Goal: Task Accomplishment & Management: Manage account settings

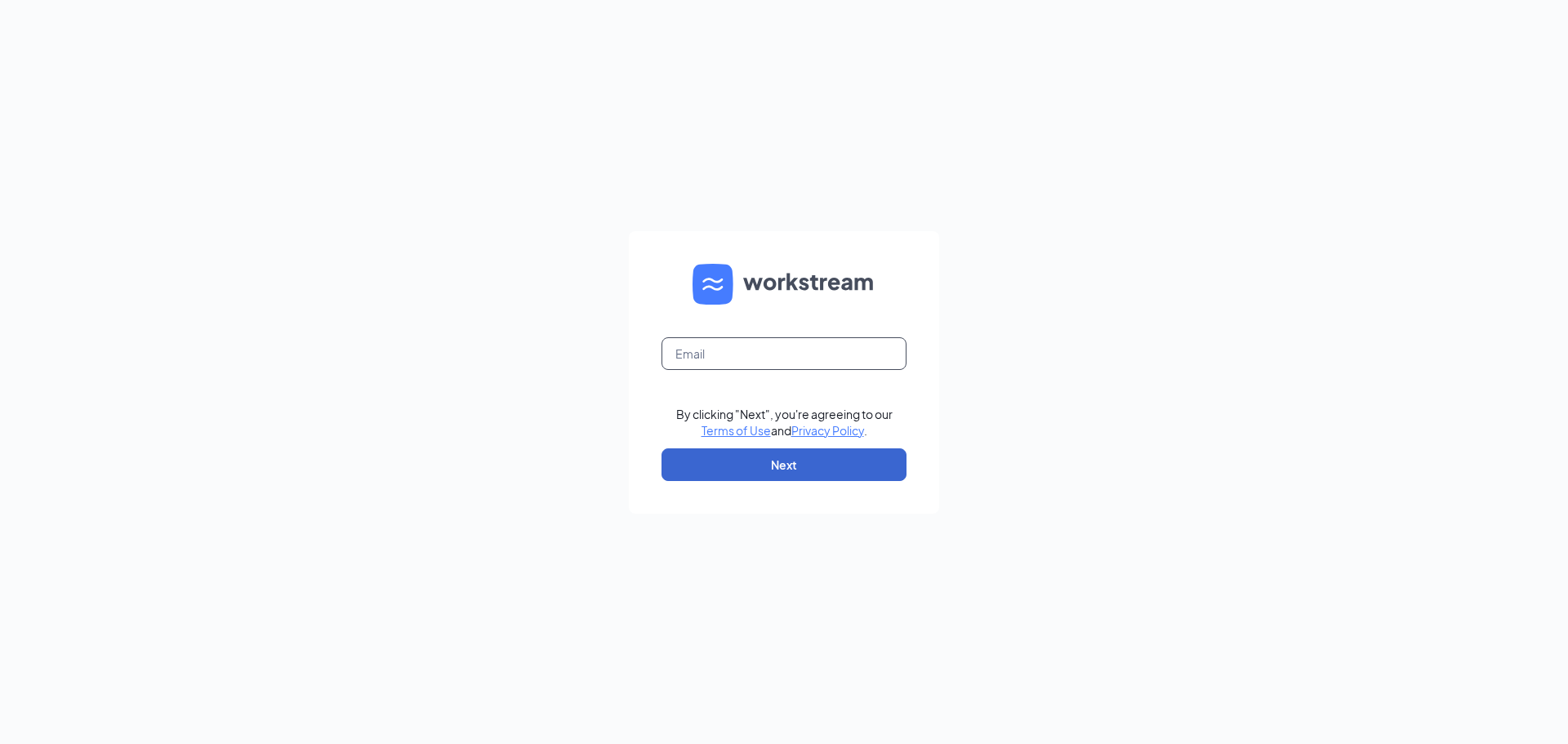
type input "rebeckahdavis@culvers.biz"
click at [801, 457] on button "Next" at bounding box center [784, 464] width 245 height 32
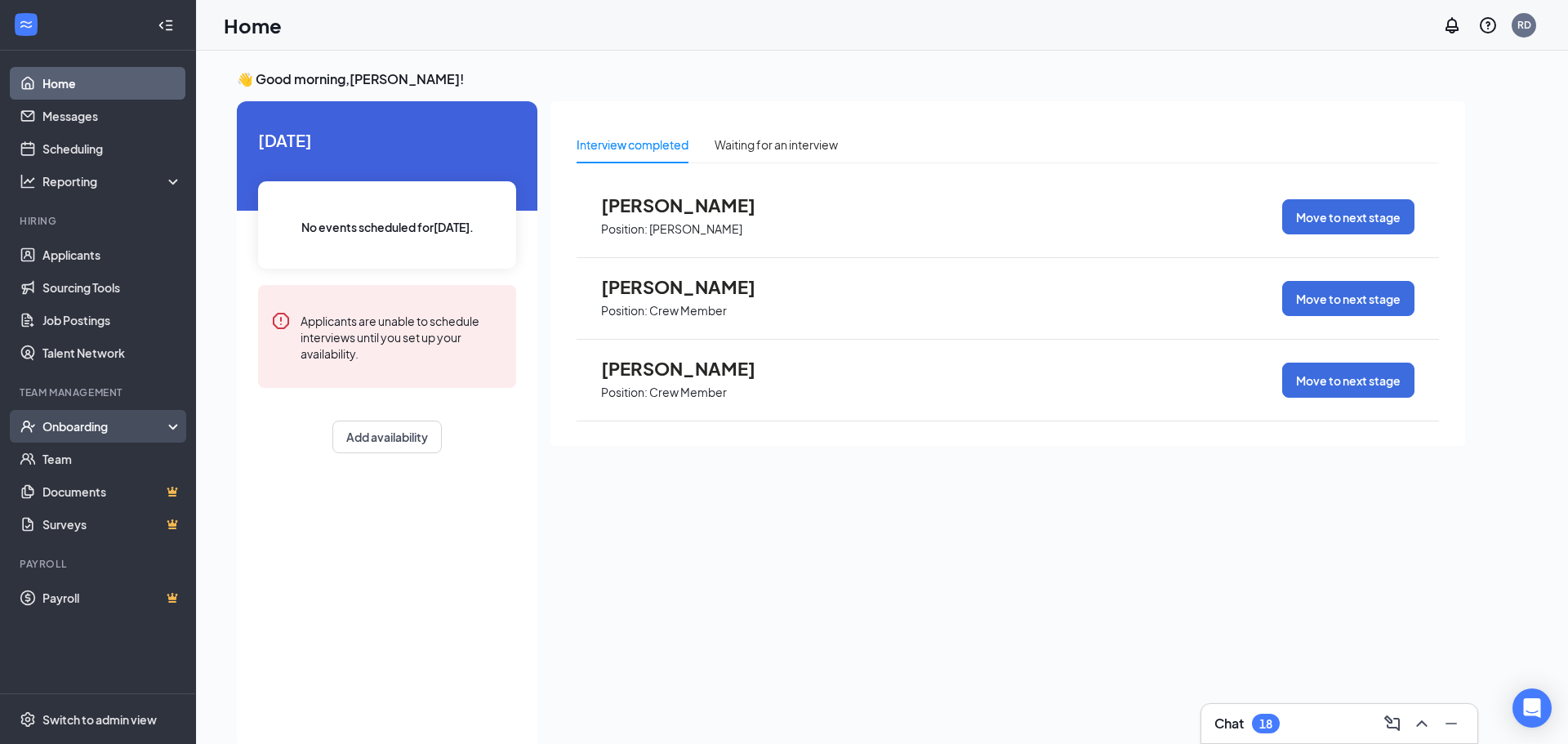
click at [89, 433] on div "Onboarding" at bounding box center [106, 426] width 126 height 17
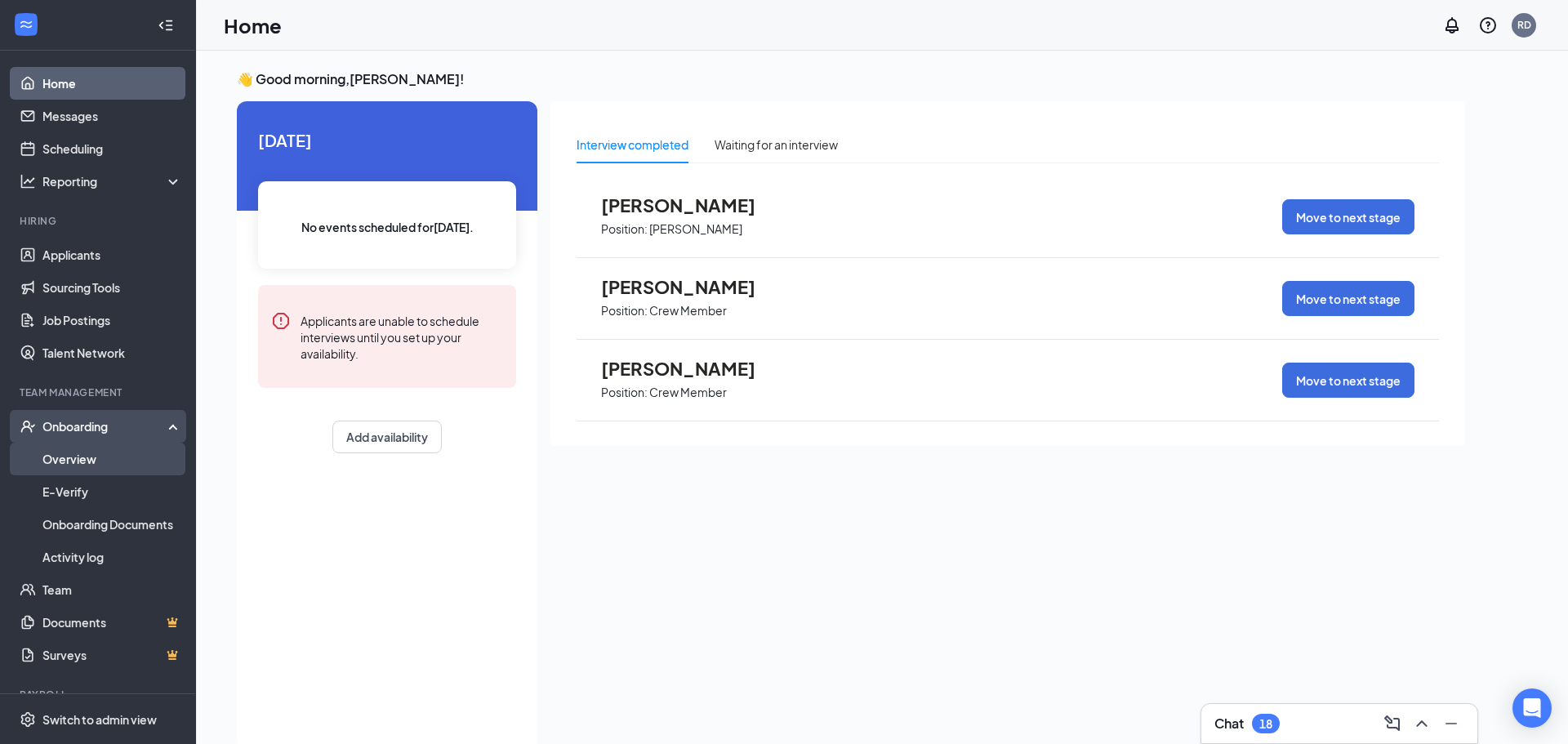
click at [80, 463] on link "Overview" at bounding box center [113, 458] width 140 height 32
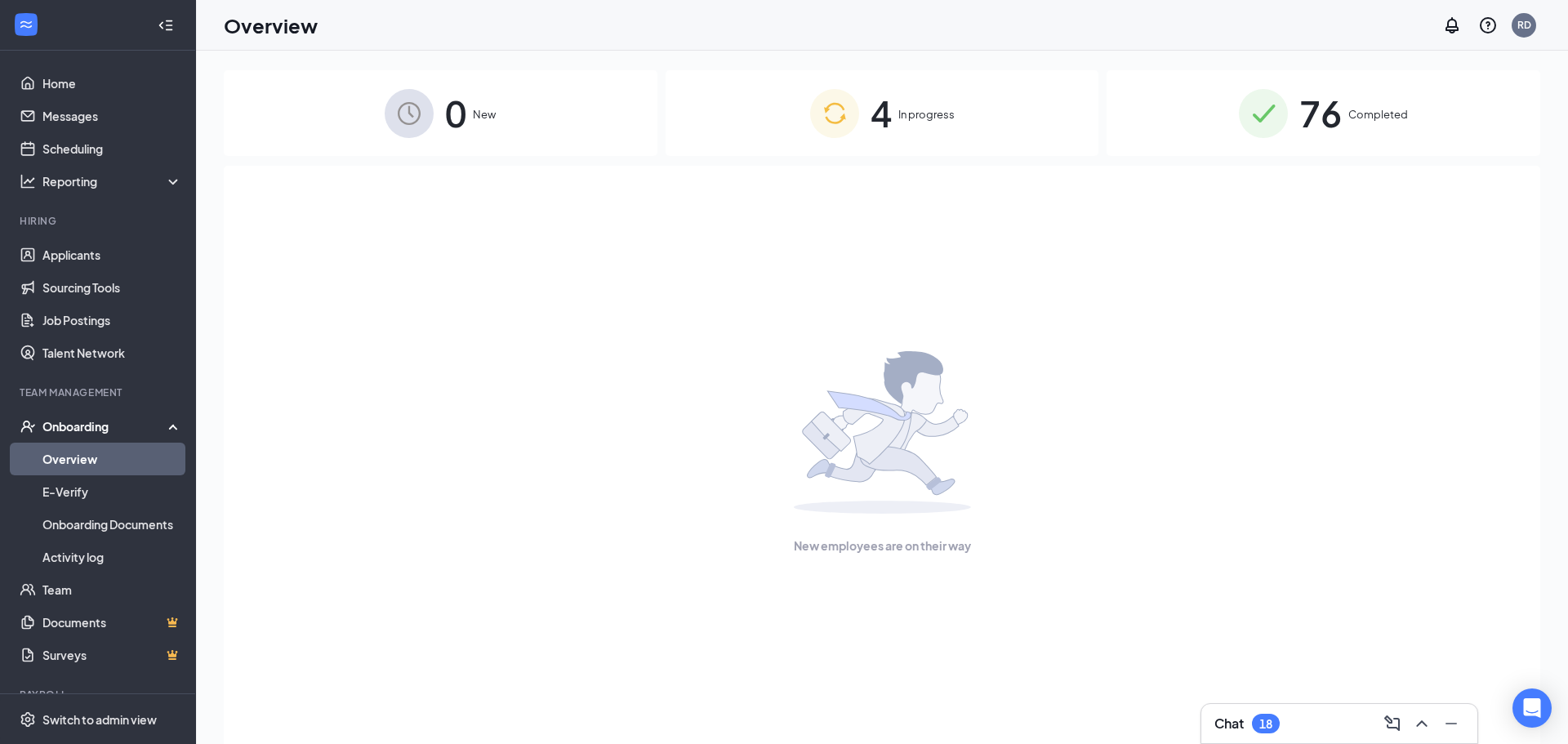
click at [1369, 126] on div "76 Completed" at bounding box center [1323, 113] width 434 height 86
